Goal: Find specific page/section: Find specific page/section

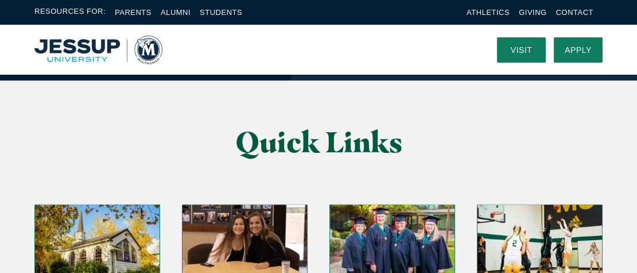
scroll to position [2953, 0]
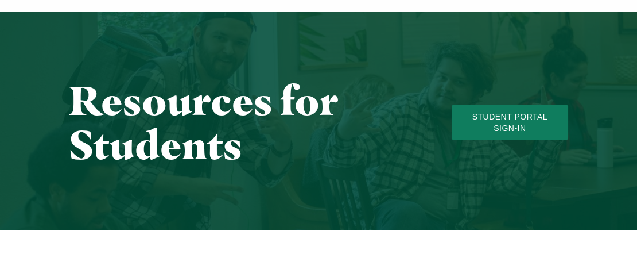
scroll to position [91, 0]
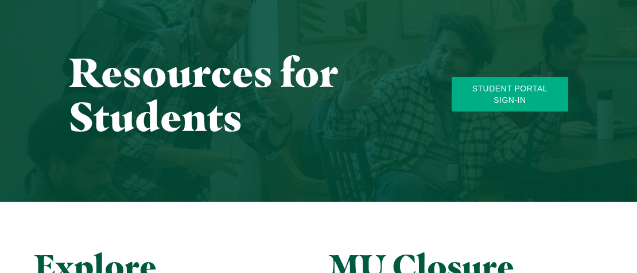
click at [510, 92] on link "Student Portal Sign-In" at bounding box center [510, 94] width 116 height 34
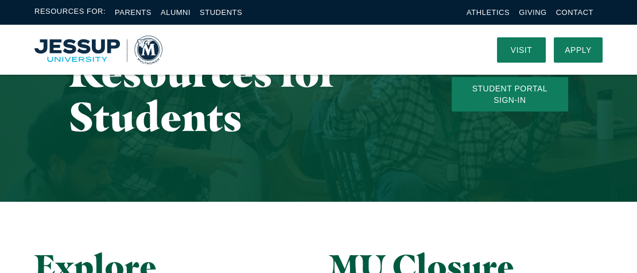
drag, startPoint x: 639, startPoint y: 50, endPoint x: 388, endPoint y: 103, distance: 256.3
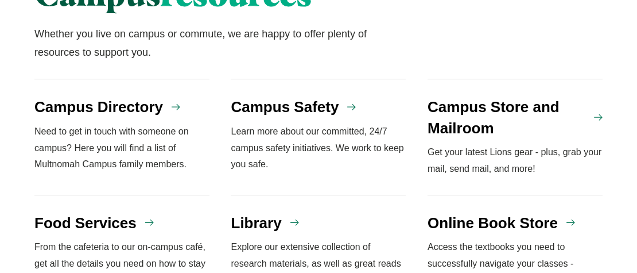
scroll to position [1050, 0]
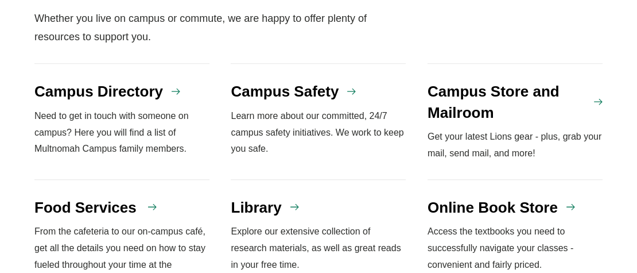
click at [150, 204] on use "Links" at bounding box center [152, 207] width 9 height 6
